Goal: Answer question/provide support: Answer question/provide support

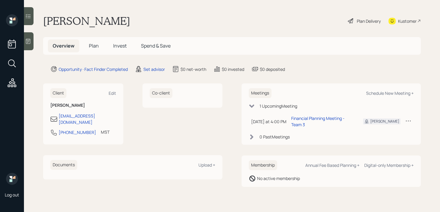
click at [34, 40] on main "[PERSON_NAME] Plan Delivery Kustomer Overview Plan Invest Spend & Save Opportun…" at bounding box center [232, 106] width 416 height 212
click at [31, 40] on icon at bounding box center [28, 41] width 6 height 6
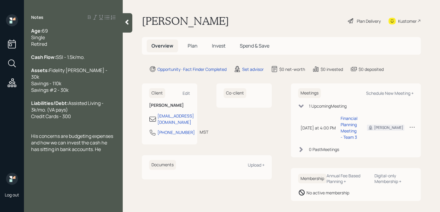
click at [101, 153] on span "His concerns are budgeting expenses and how we can invest the cash he has sitti…" at bounding box center [72, 143] width 83 height 20
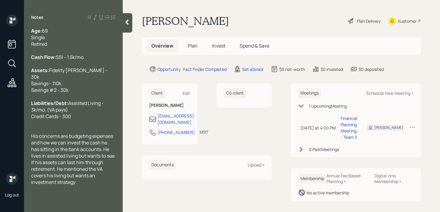
click at [405, 24] on div "Kustomer" at bounding box center [407, 21] width 19 height 6
click at [92, 186] on div "His concerns are budgeting expenses and how we can invest the cash he has sitti…" at bounding box center [73, 159] width 84 height 53
click at [74, 203] on span "bit hard to understand him but he'll repeat a few time sif you ask ihm" at bounding box center [69, 198] width 77 height 13
click at [98, 203] on span "bit hard to understand him but he'll repeat a few times if you ask ihm" at bounding box center [69, 198] width 77 height 13
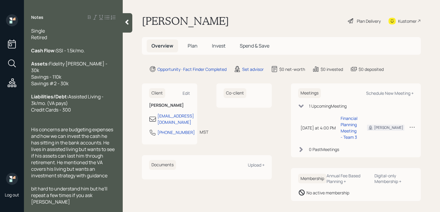
click at [96, 202] on span "bit hard to understand him but he'll repeat a few times if you ask [PERSON_NAME]" at bounding box center [69, 196] width 77 height 20
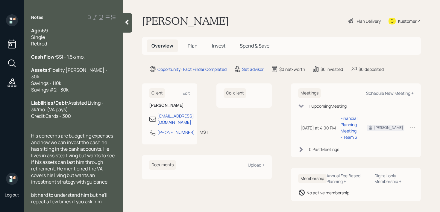
scroll to position [0, 0]
click at [125, 18] on div at bounding box center [128, 22] width 10 height 19
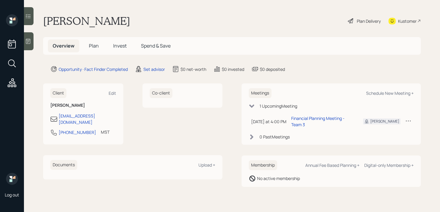
click at [403, 22] on div "Kustomer" at bounding box center [407, 21] width 19 height 6
